Goal: Use online tool/utility: Utilize a website feature to perform a specific function

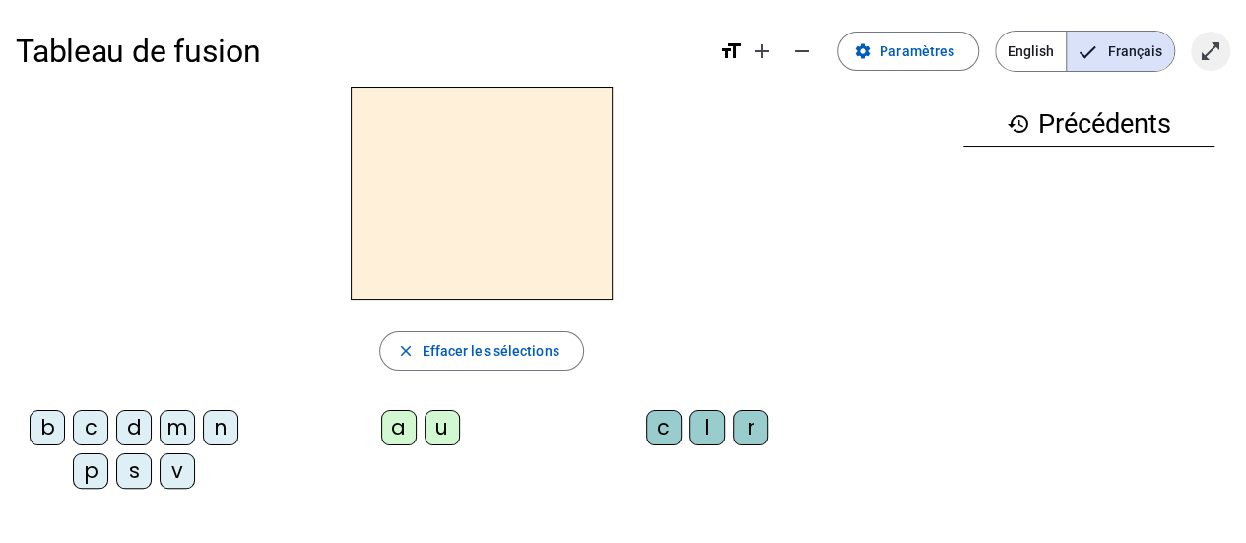
click at [1220, 45] on mat-icon "open_in_full" at bounding box center [1211, 51] width 24 height 24
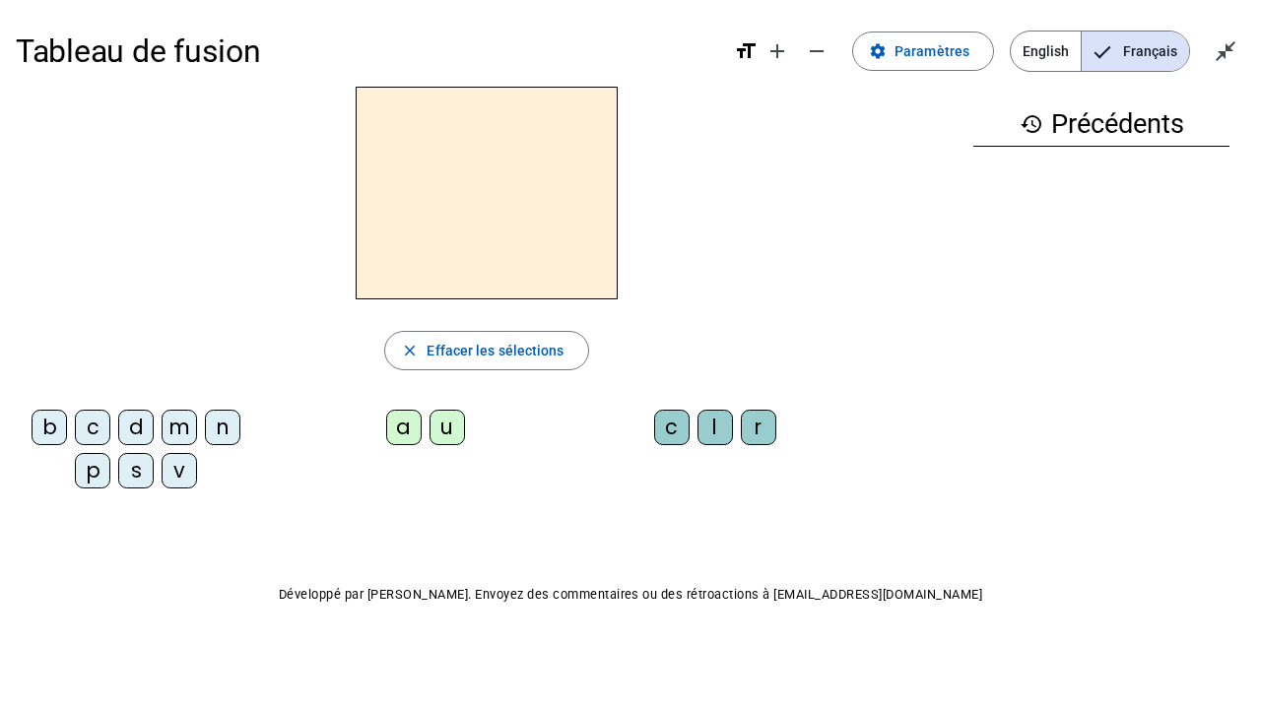
click at [98, 463] on div "p" at bounding box center [92, 470] width 35 height 35
click at [397, 429] on div "a" at bounding box center [403, 427] width 35 height 35
click at [760, 435] on div "r" at bounding box center [758, 427] width 35 height 35
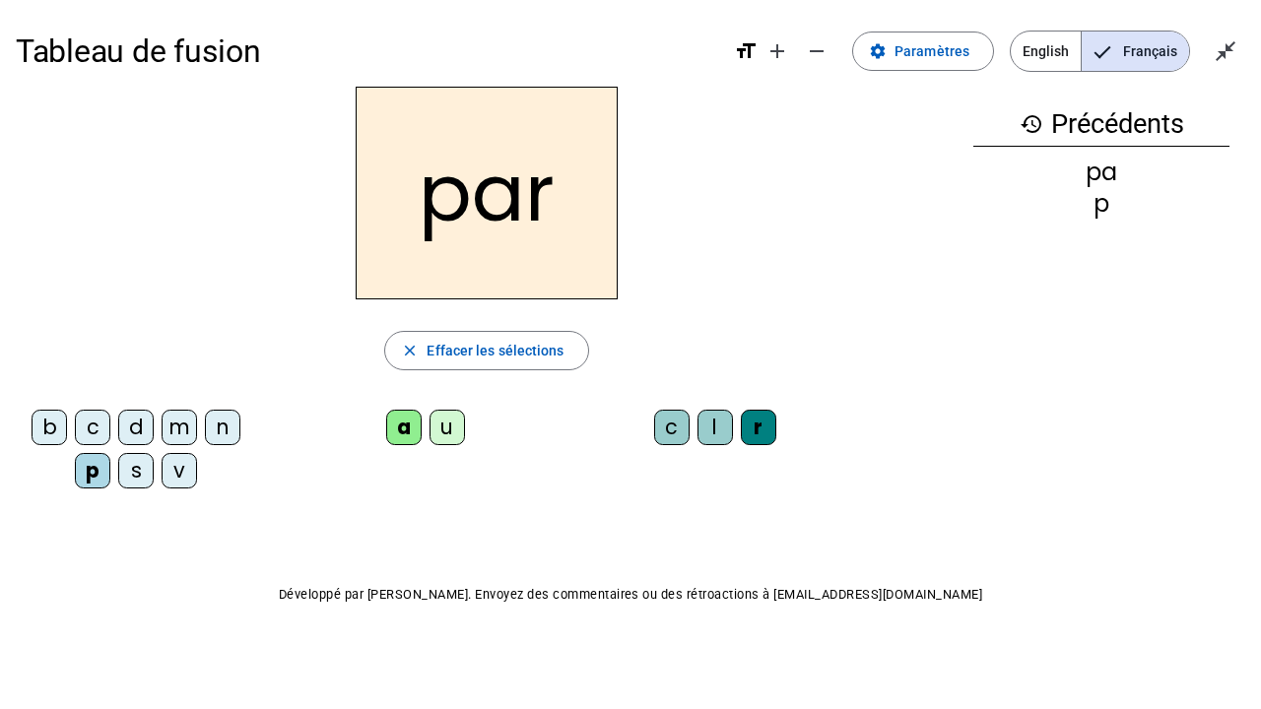
click at [87, 431] on div "c" at bounding box center [92, 427] width 35 height 35
click at [719, 423] on div "l" at bounding box center [714, 427] width 35 height 35
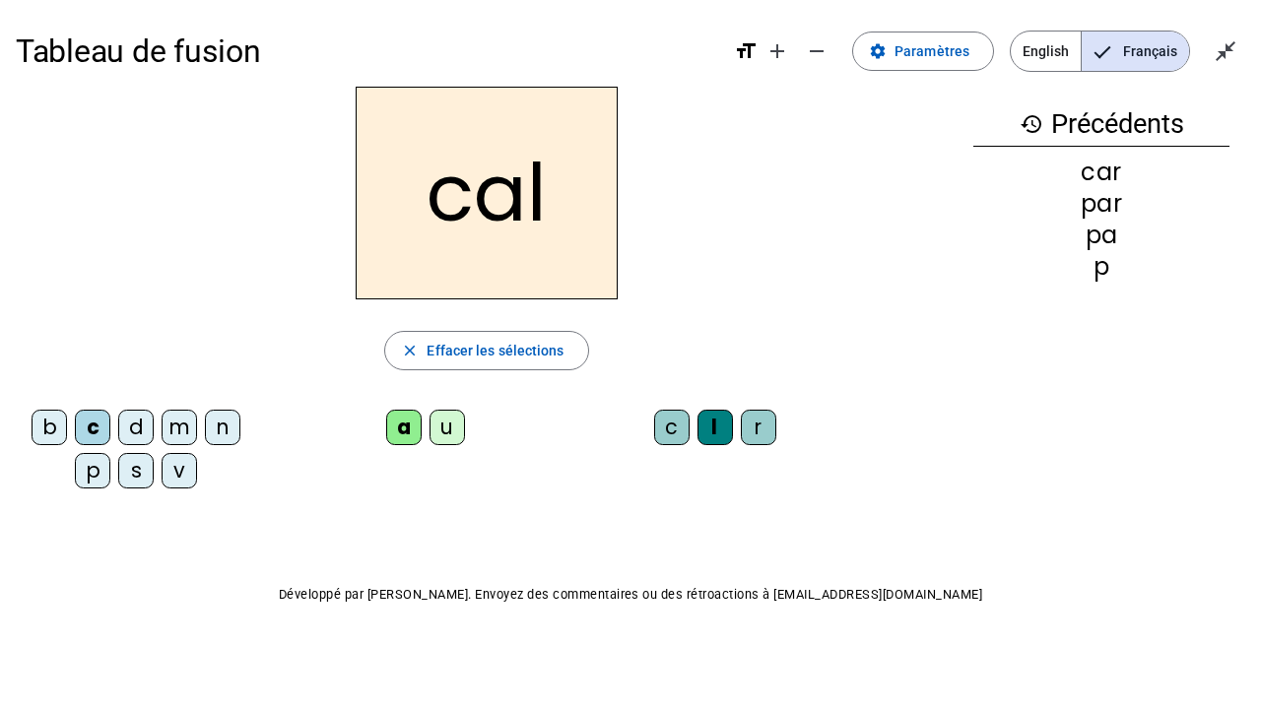
click at [175, 473] on div "v" at bounding box center [179, 470] width 35 height 35
click at [51, 436] on div "b" at bounding box center [49, 427] width 35 height 35
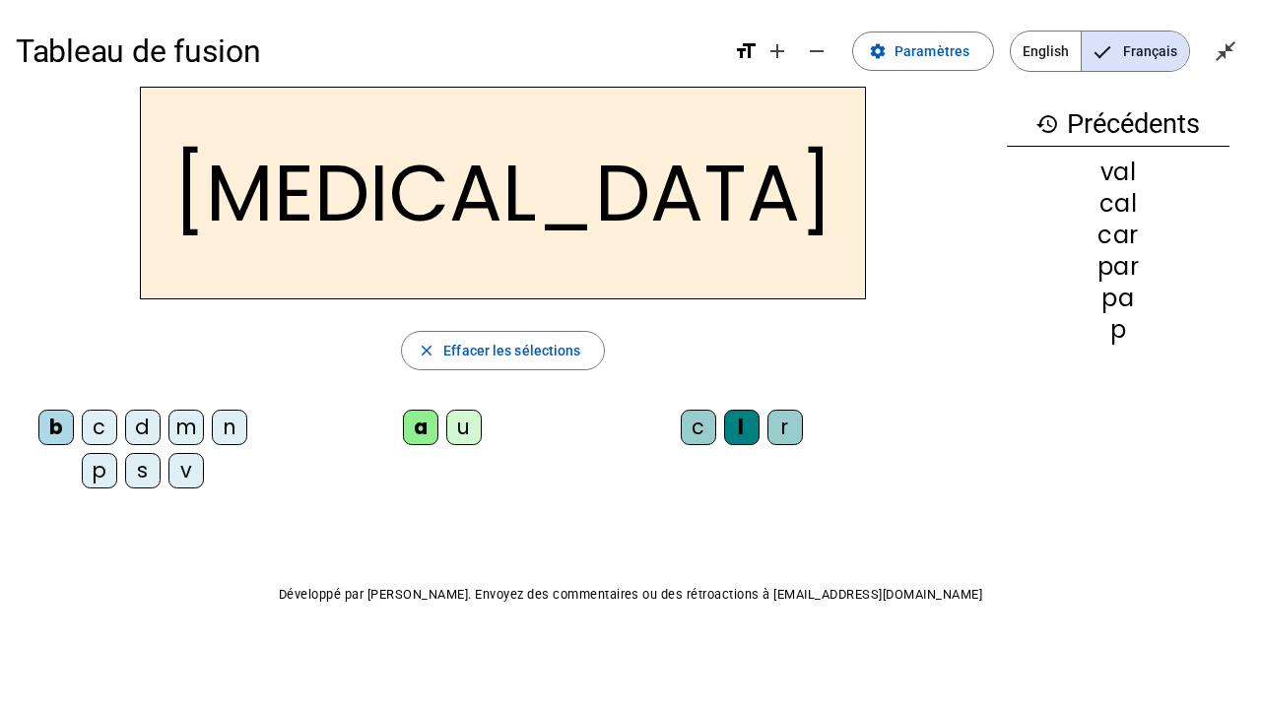
click at [681, 422] on div "c" at bounding box center [698, 427] width 35 height 35
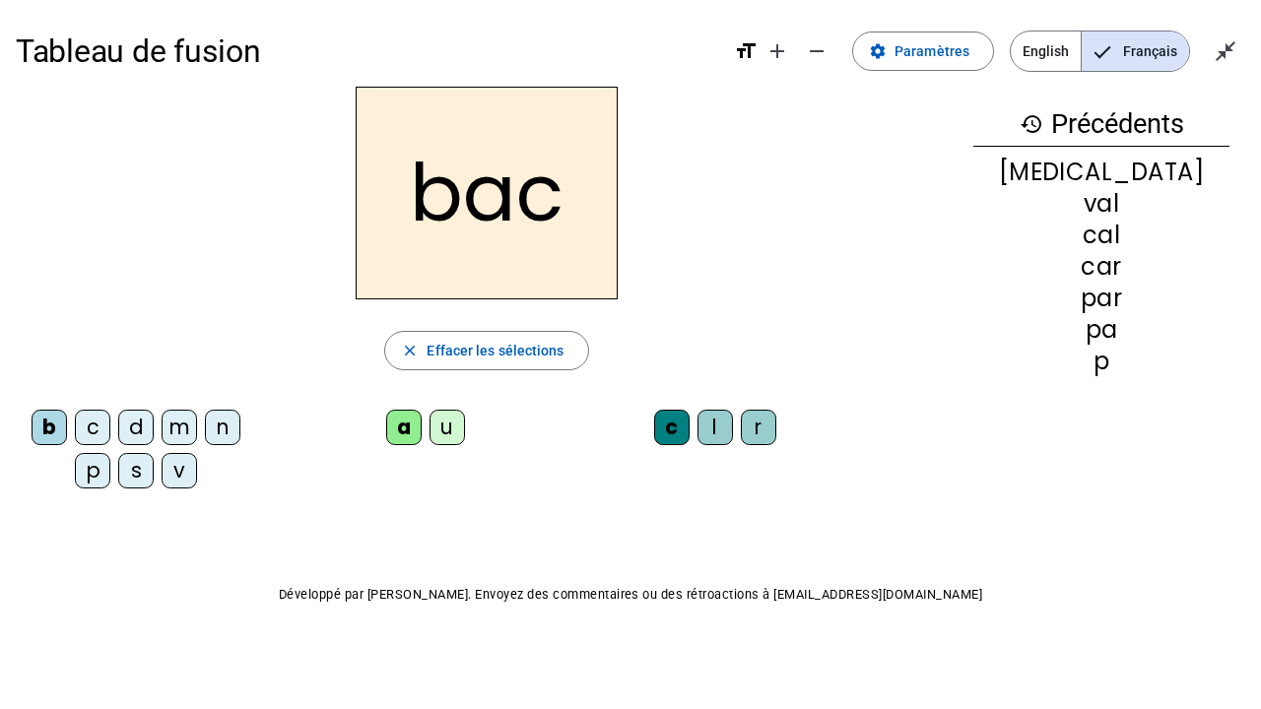
click at [133, 478] on div "s" at bounding box center [135, 470] width 35 height 35
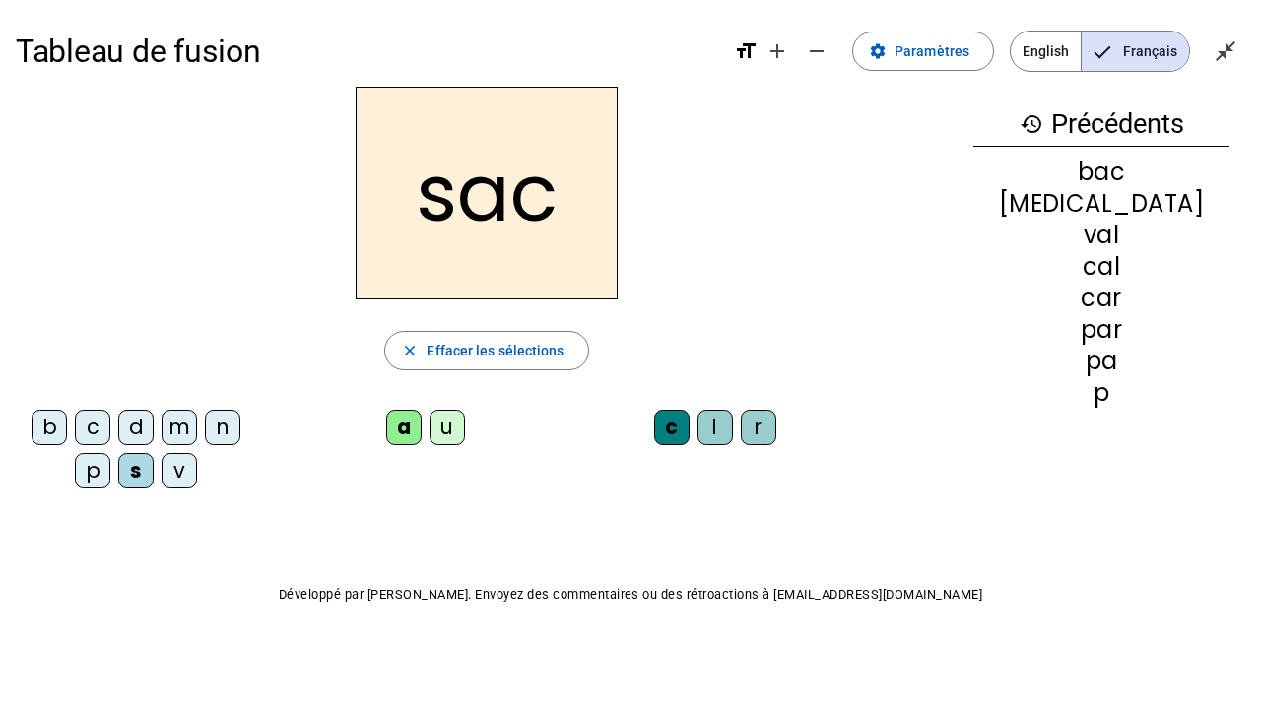
click at [710, 425] on div "l" at bounding box center [714, 427] width 35 height 35
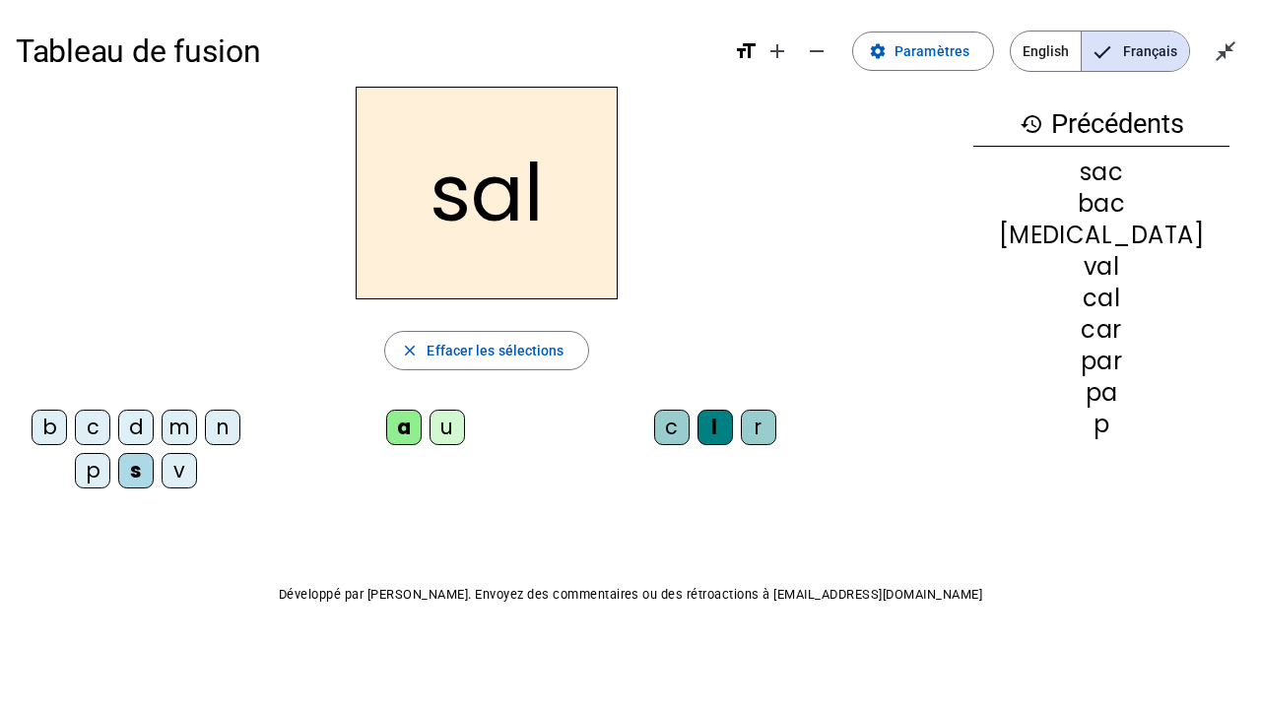
click at [720, 424] on div "l" at bounding box center [714, 427] width 35 height 35
click at [717, 430] on div "l" at bounding box center [714, 427] width 35 height 35
click at [731, 477] on div "b c d m n p s v a u c l r" at bounding box center [486, 453] width 941 height 102
click at [409, 351] on mat-icon "close" at bounding box center [410, 351] width 18 height 18
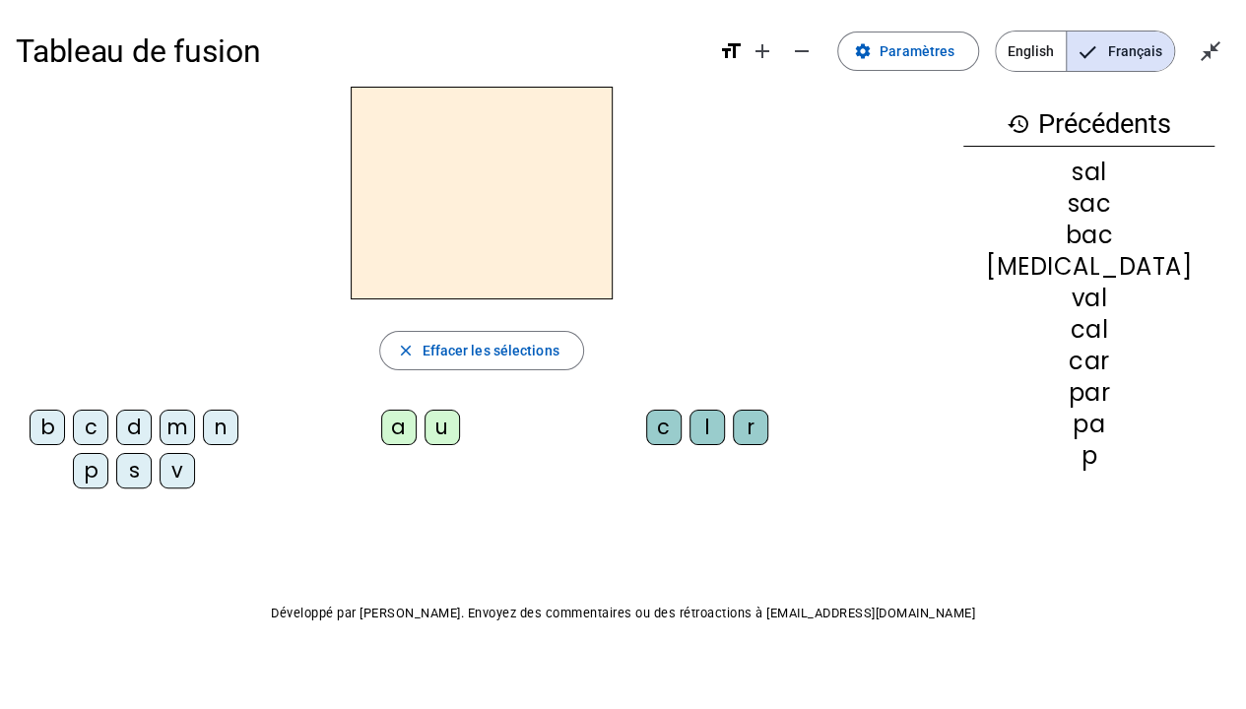
click at [136, 471] on div "s" at bounding box center [133, 470] width 35 height 35
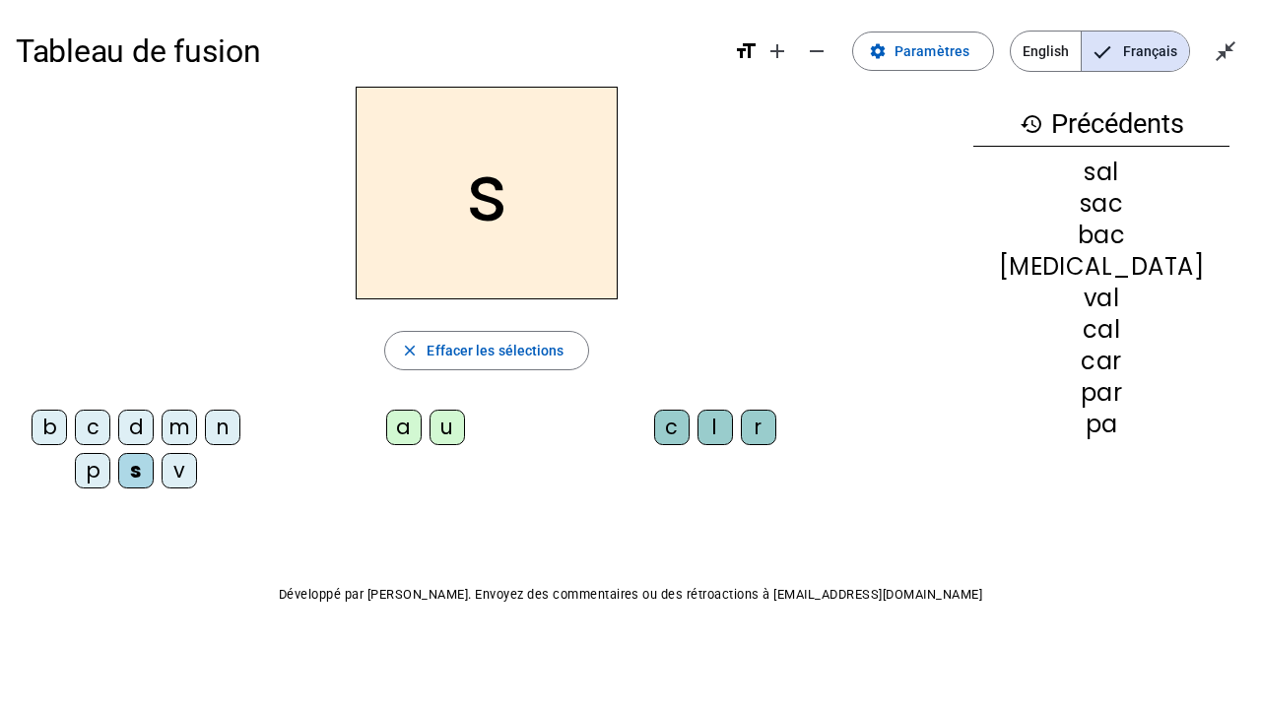
click at [402, 415] on div "a" at bounding box center [403, 427] width 35 height 35
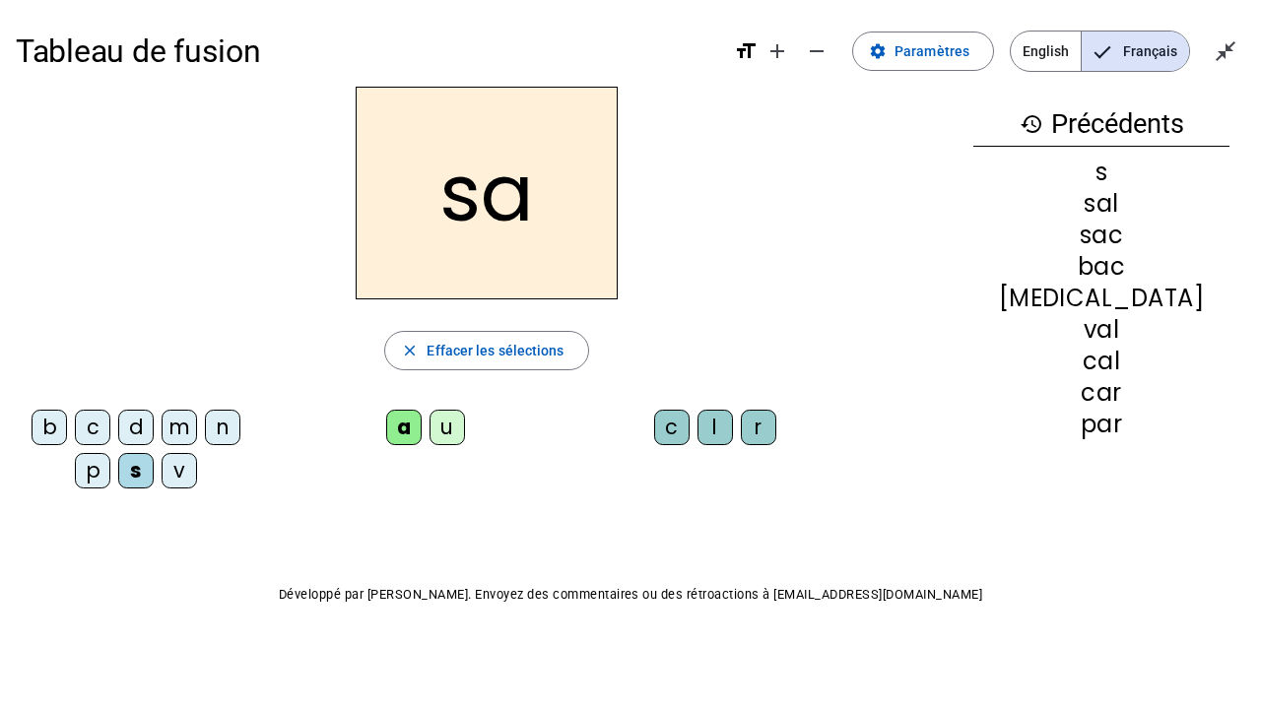
click at [444, 435] on div "u" at bounding box center [446, 427] width 35 height 35
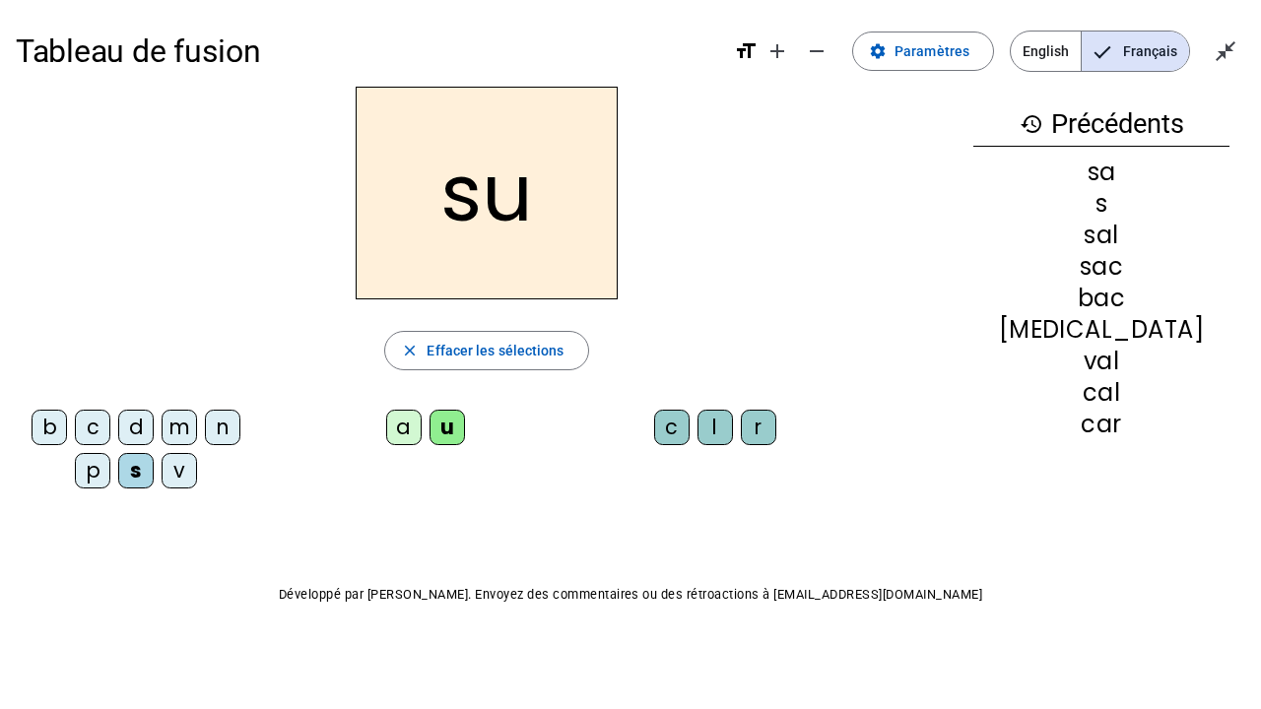
click at [758, 433] on div "r" at bounding box center [758, 427] width 35 height 35
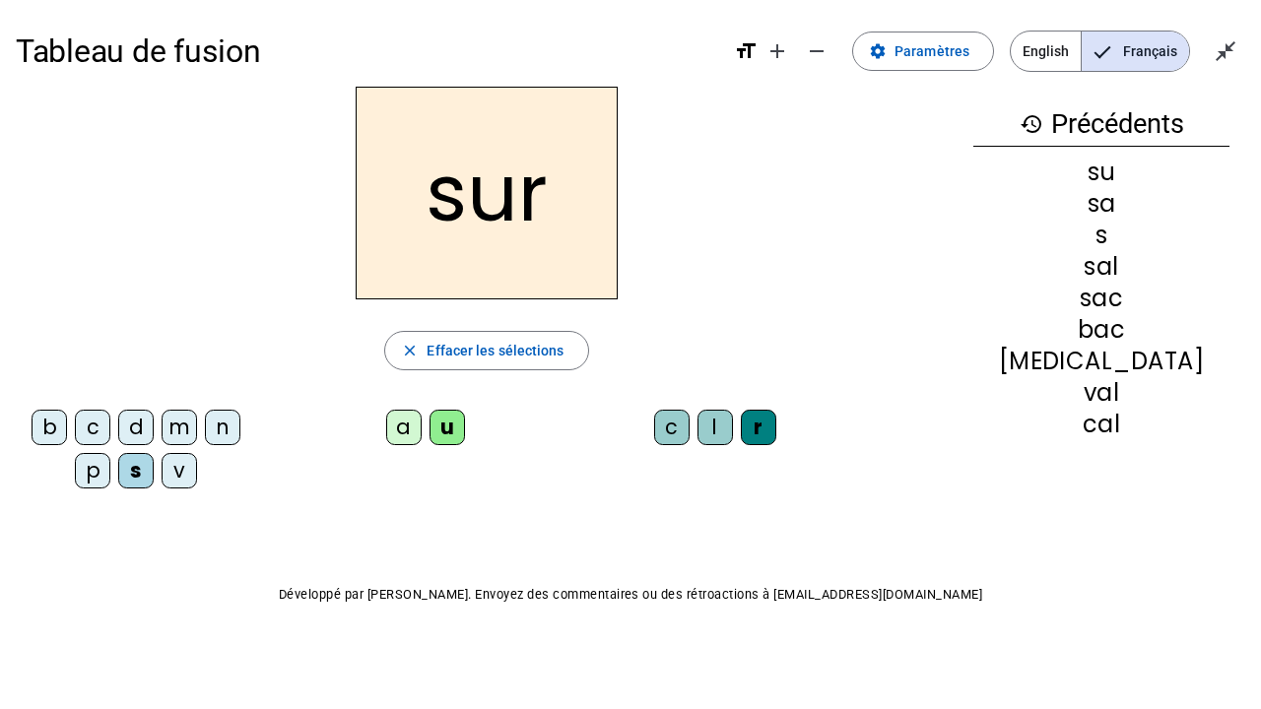
click at [167, 430] on div "m" at bounding box center [179, 427] width 35 height 35
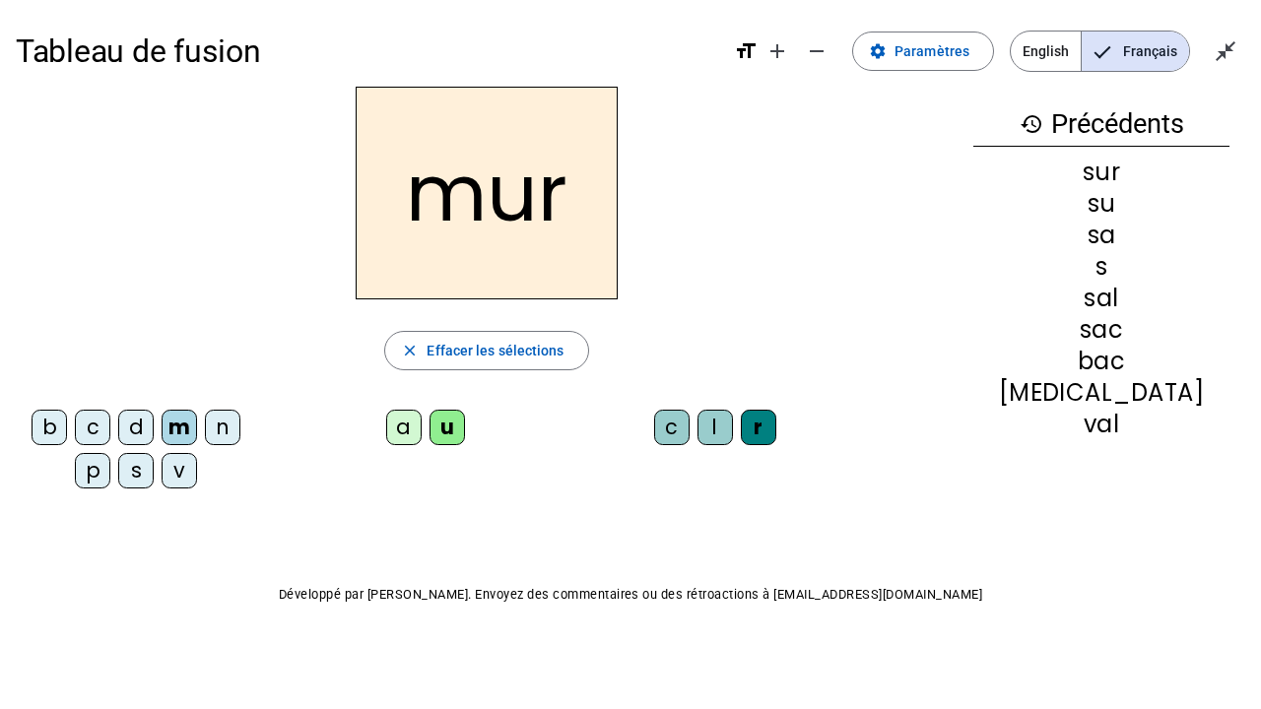
click at [137, 422] on div "d" at bounding box center [135, 427] width 35 height 35
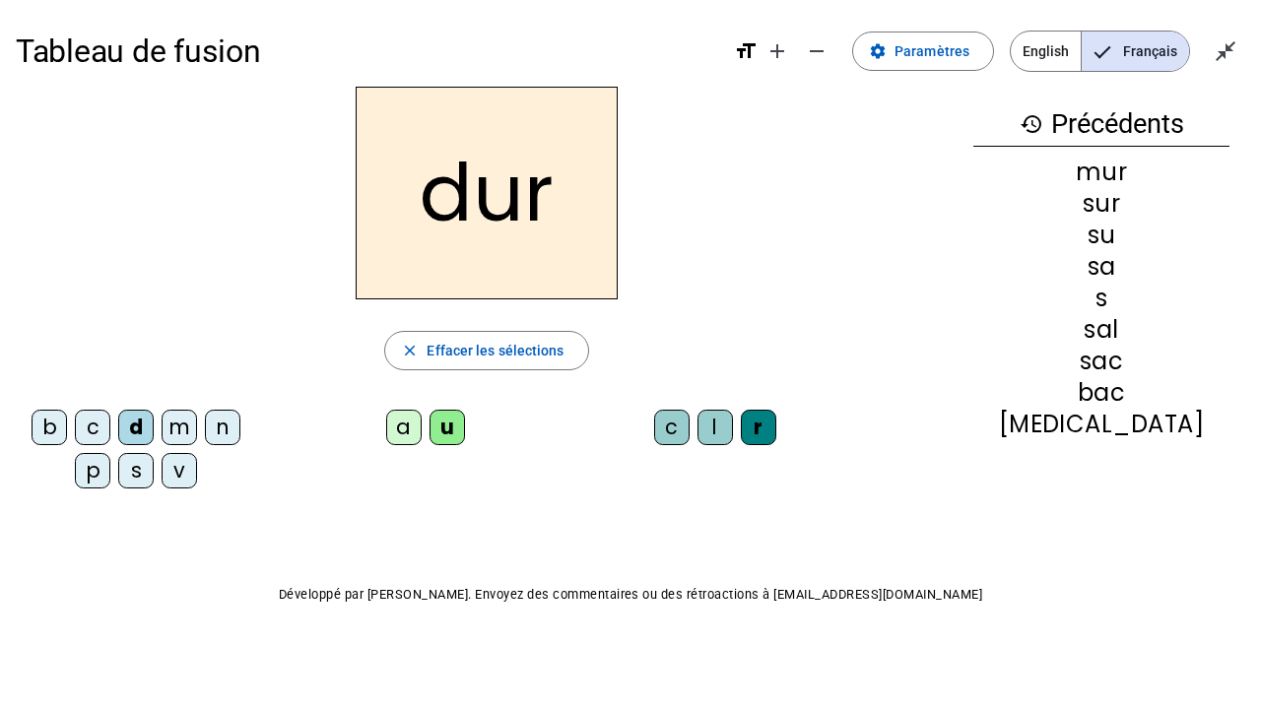
click at [91, 475] on div "p" at bounding box center [92, 470] width 35 height 35
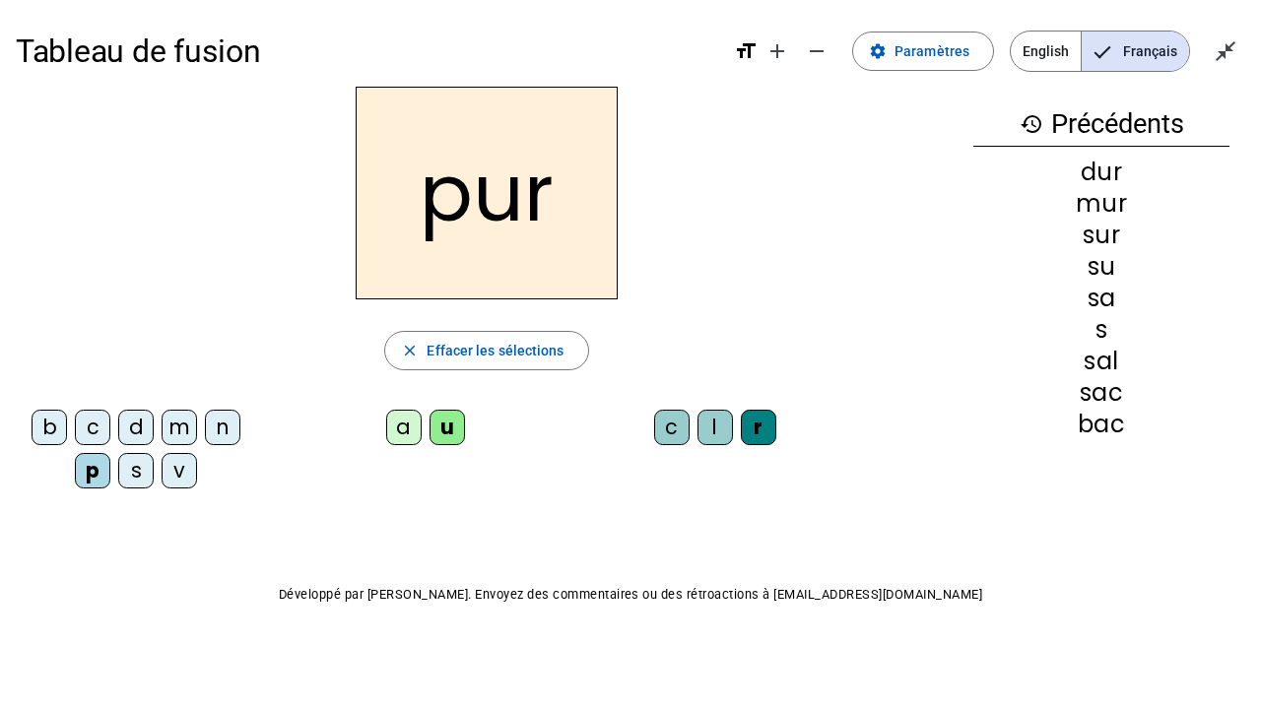
drag, startPoint x: 1142, startPoint y: 373, endPoint x: 1165, endPoint y: 404, distance: 38.0
click at [1165, 404] on div "dur mur sur su sa s sal sac bac" at bounding box center [1101, 299] width 256 height 276
click at [865, 319] on div "pur close Effacer les sélections b c d m n p s v a u c l r" at bounding box center [486, 296] width 941 height 418
